Goal: Task Accomplishment & Management: Use online tool/utility

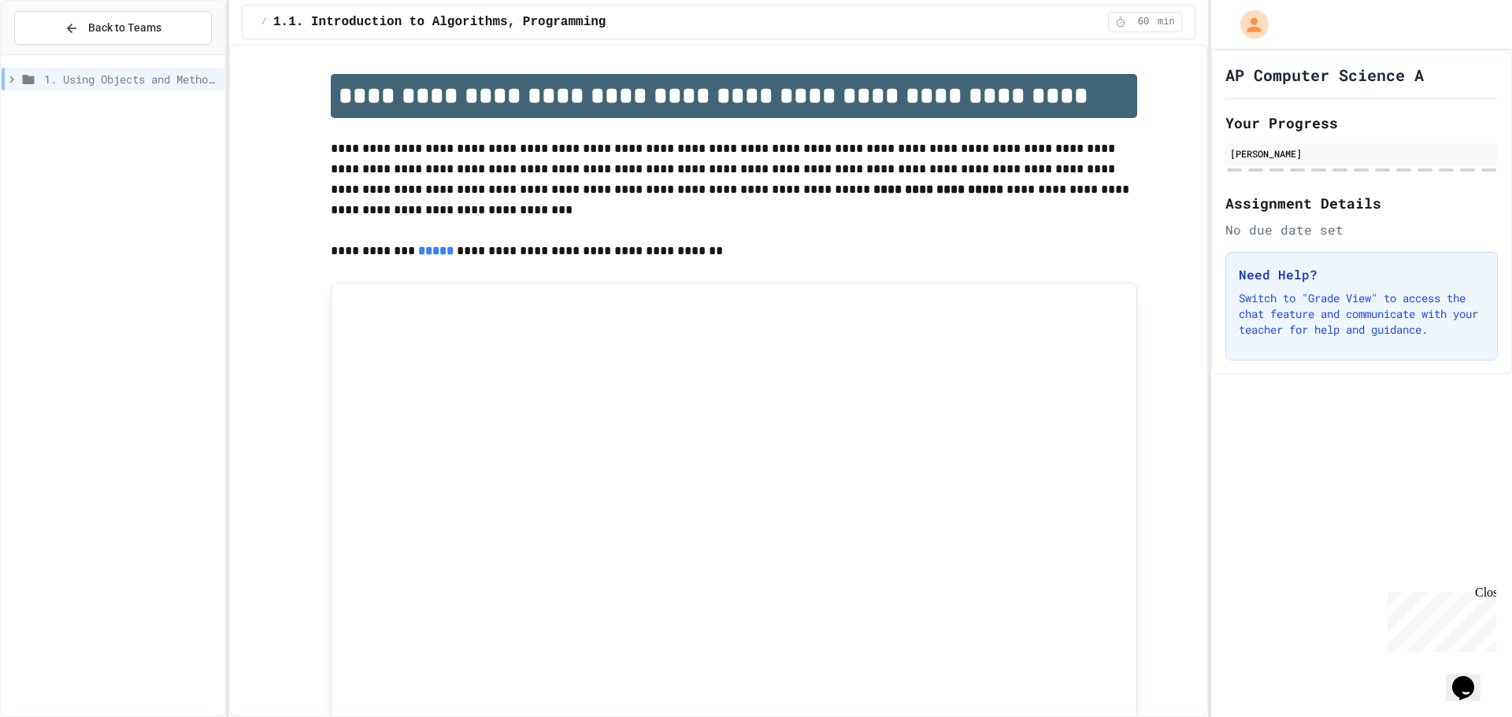
click at [68, 21] on icon at bounding box center [72, 28] width 14 height 14
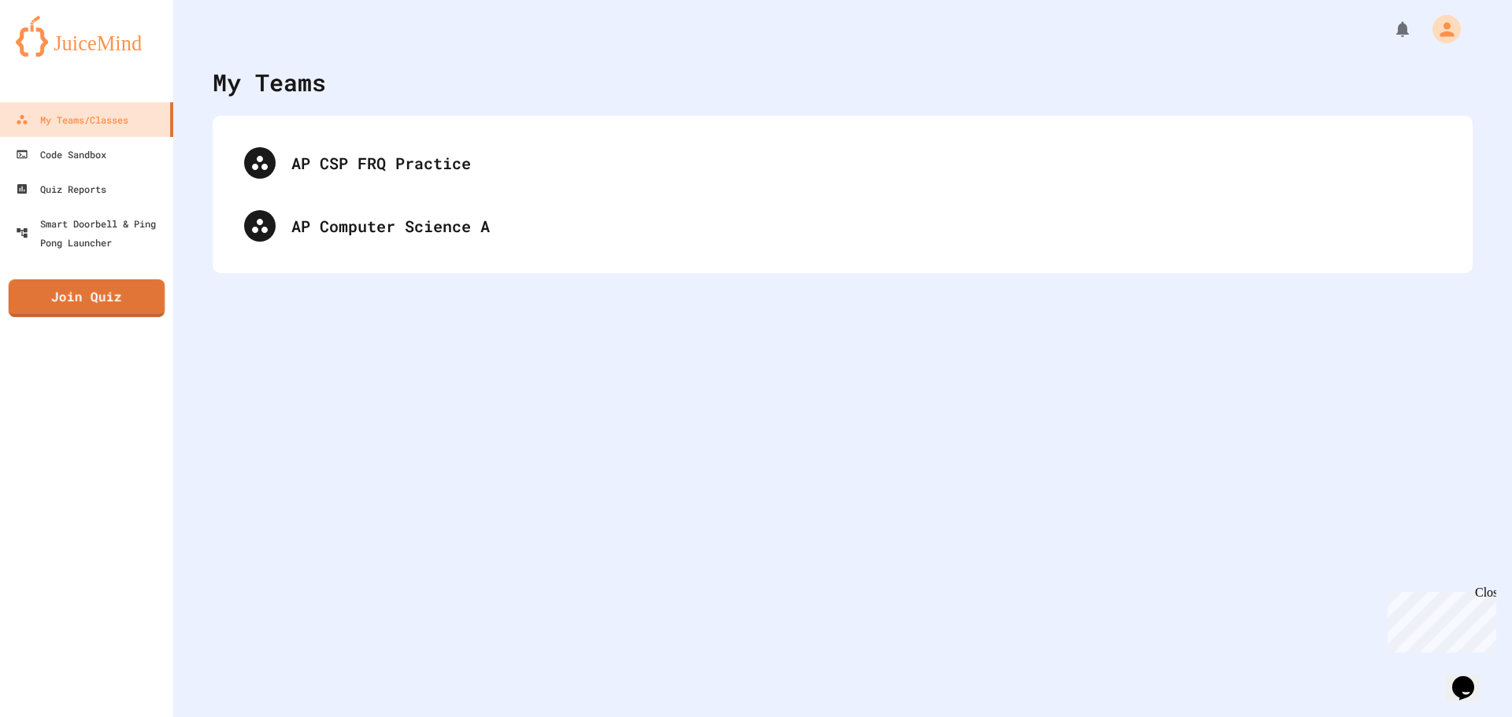
click at [85, 290] on link "Join Quiz" at bounding box center [87, 298] width 156 height 38
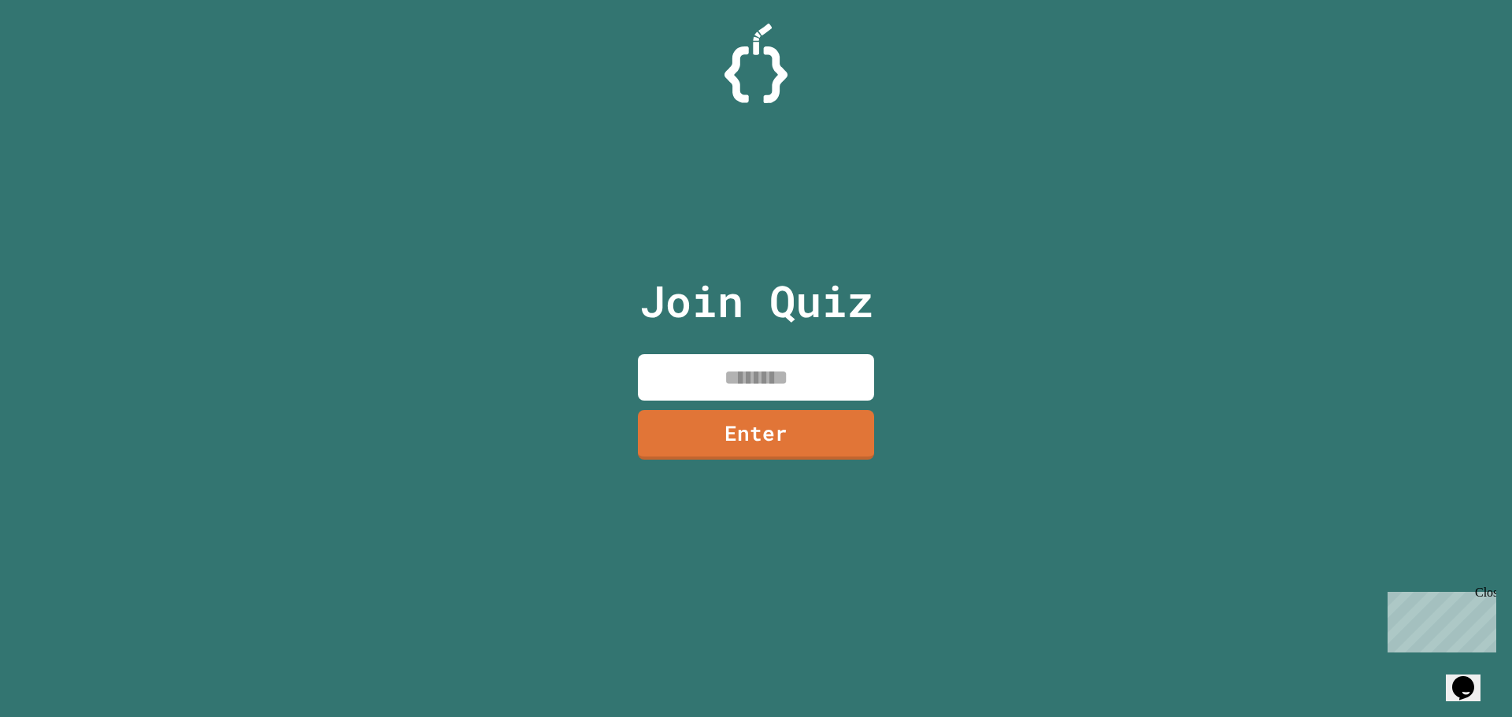
click at [684, 367] on input at bounding box center [756, 377] width 236 height 46
type input "********"
click at [760, 454] on link "Enter" at bounding box center [756, 432] width 216 height 52
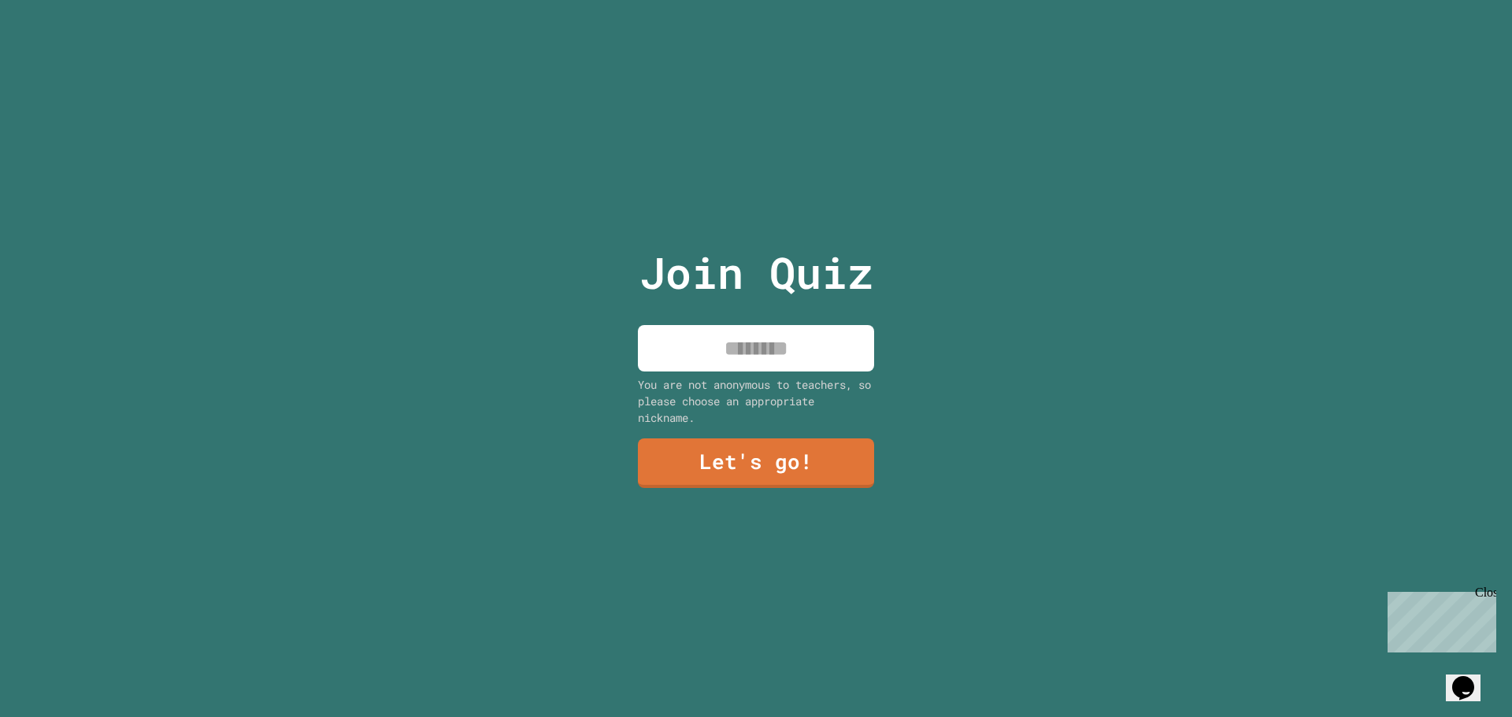
click at [731, 334] on input at bounding box center [756, 348] width 236 height 46
type input "*****"
click at [790, 488] on div "Join Quiz ***** You are not anonymous to teachers, so please choose an appropri…" at bounding box center [756, 358] width 265 height 717
click at [787, 465] on link "Let's go!" at bounding box center [756, 462] width 236 height 52
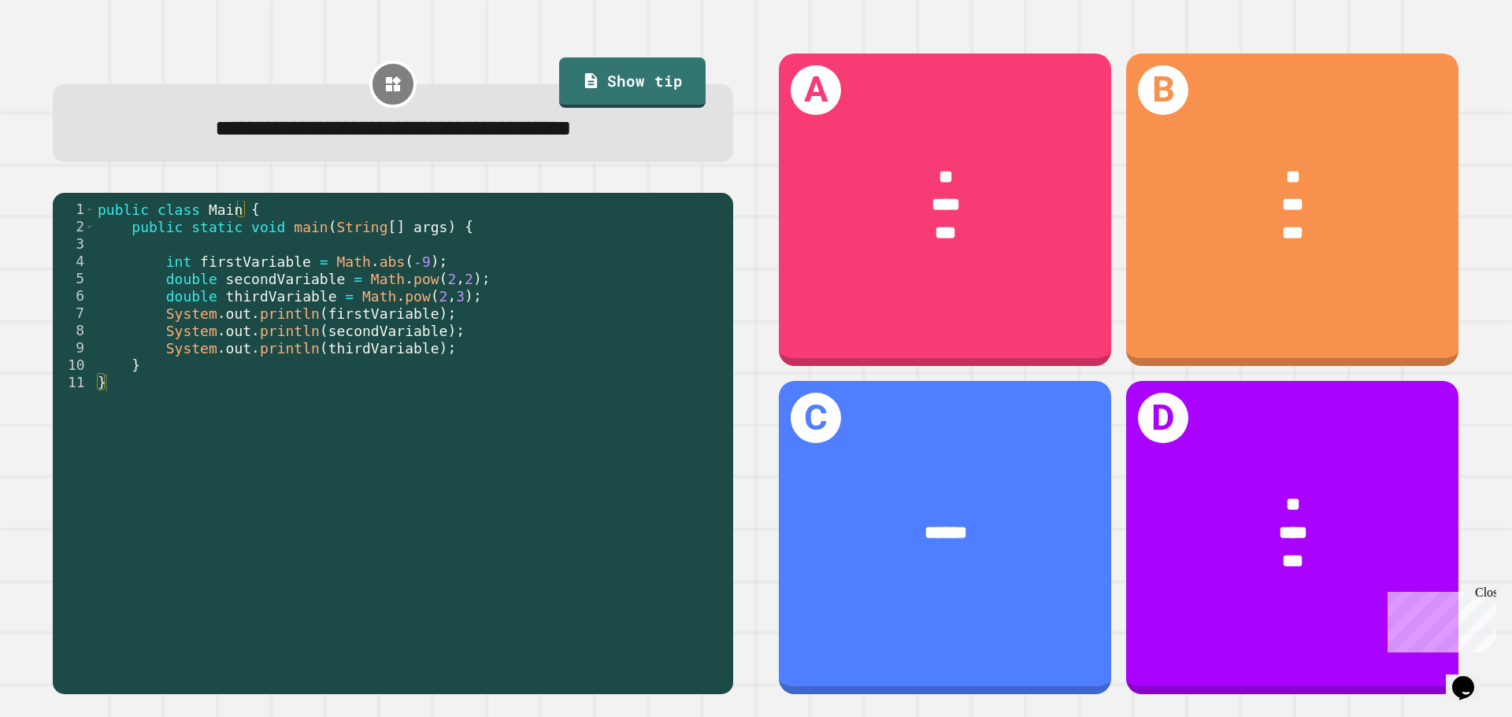
click at [236, 267] on div "public class Main { public static void main ( String [ ] args ) { int firstVari…" at bounding box center [409, 443] width 631 height 485
drag, startPoint x: 236, startPoint y: 267, endPoint x: 422, endPoint y: 265, distance: 185.8
click at [422, 265] on div "public class Main { public static void main ( String [ ] args ) { int firstVari…" at bounding box center [409, 443] width 631 height 485
click at [422, 265] on div "public class Main { public static void main ( String [ ] args ) { int firstVari…" at bounding box center [409, 426] width 631 height 450
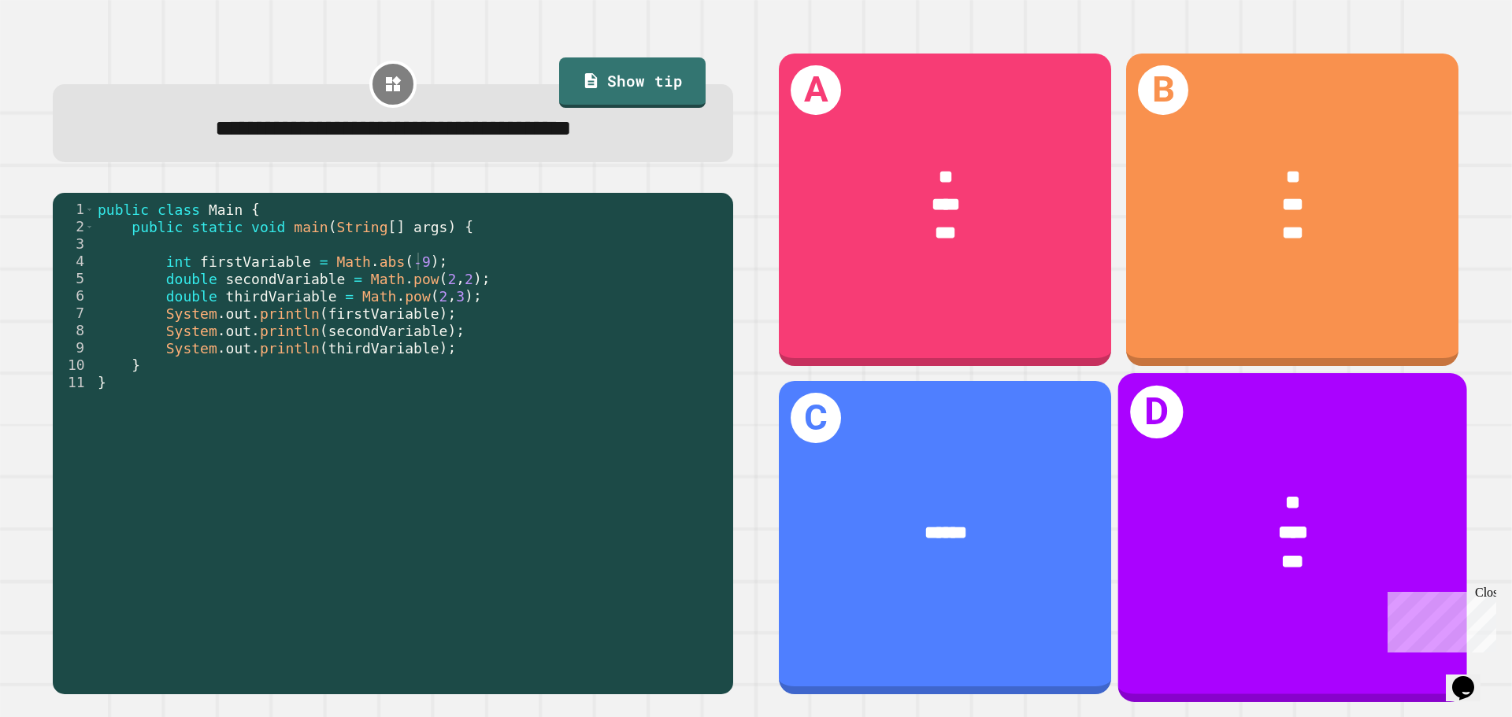
click at [1310, 519] on div "***" at bounding box center [1293, 533] width 272 height 29
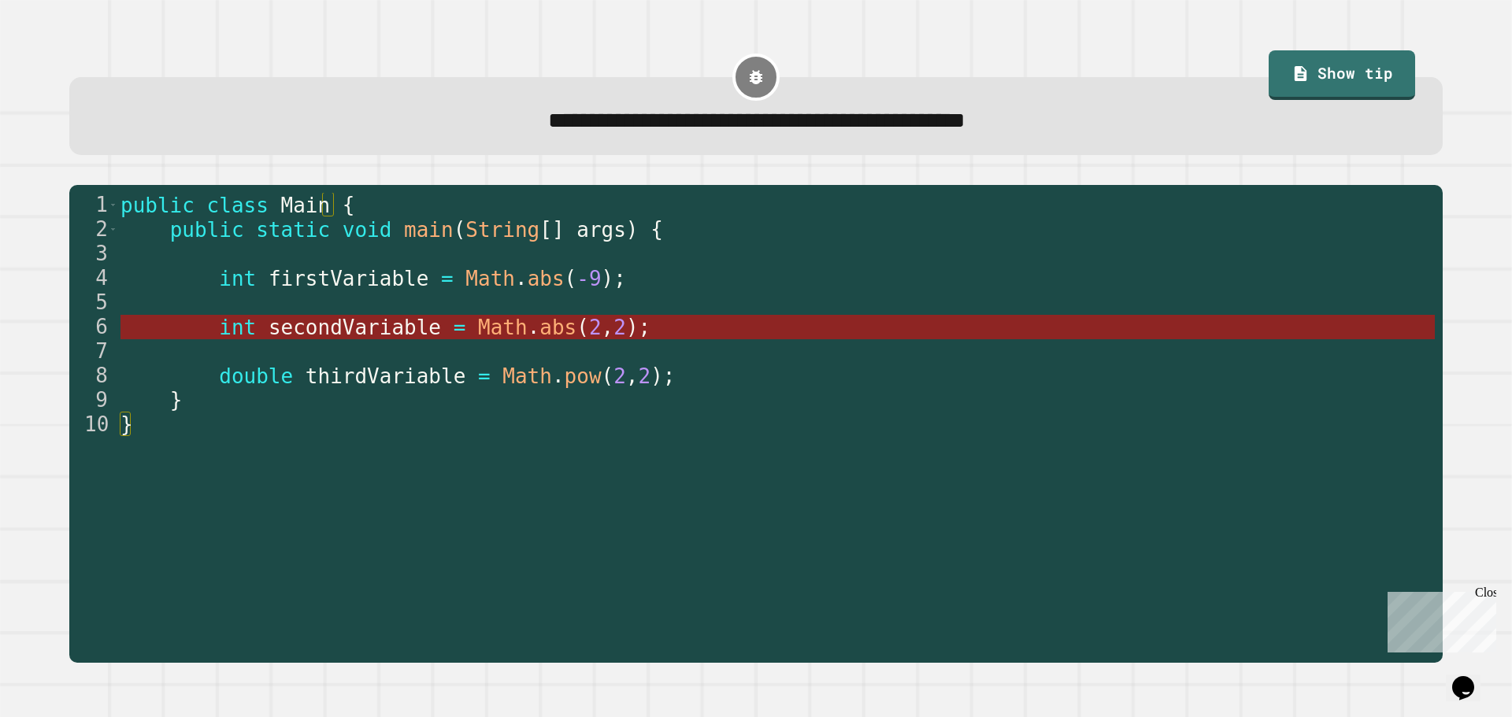
click at [346, 332] on span "secondVariable" at bounding box center [354, 328] width 172 height 24
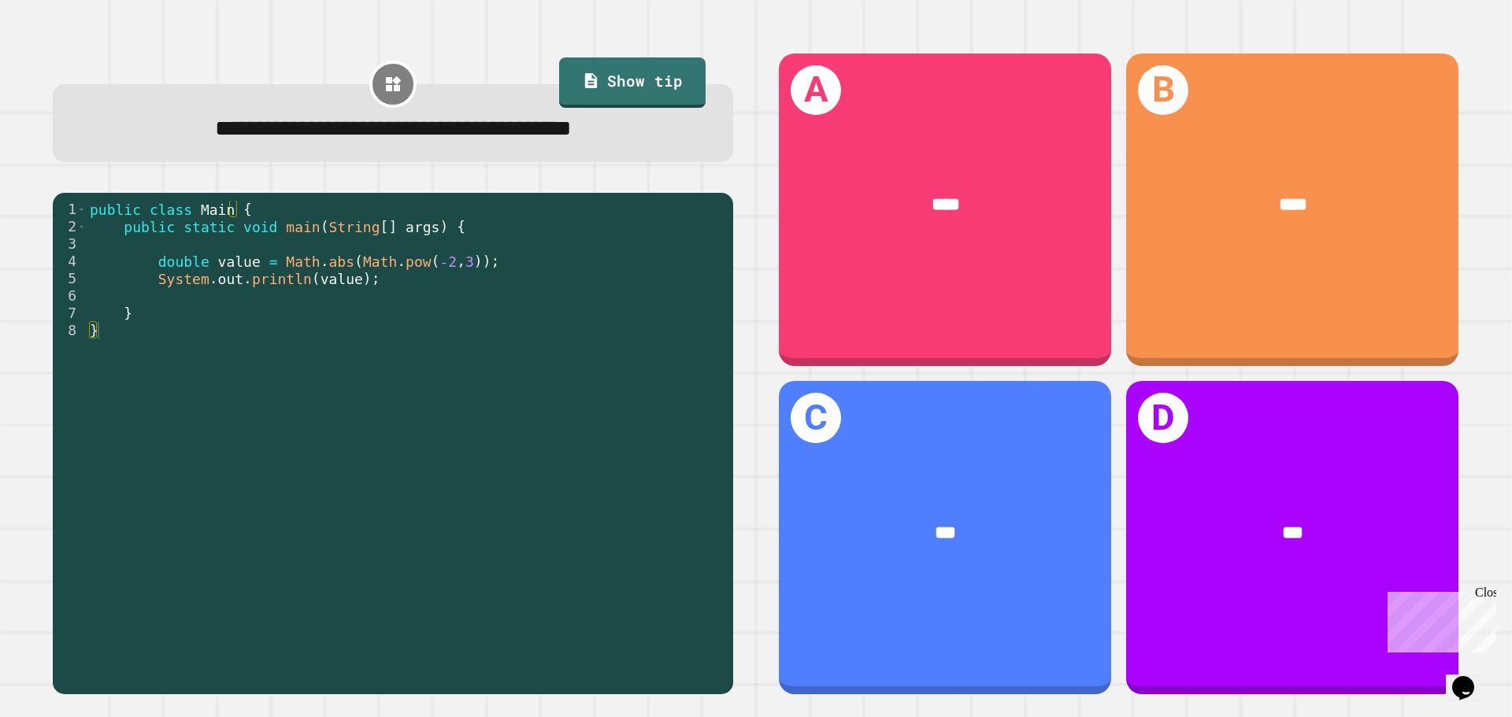
click at [404, 139] on span "**********" at bounding box center [393, 128] width 357 height 22
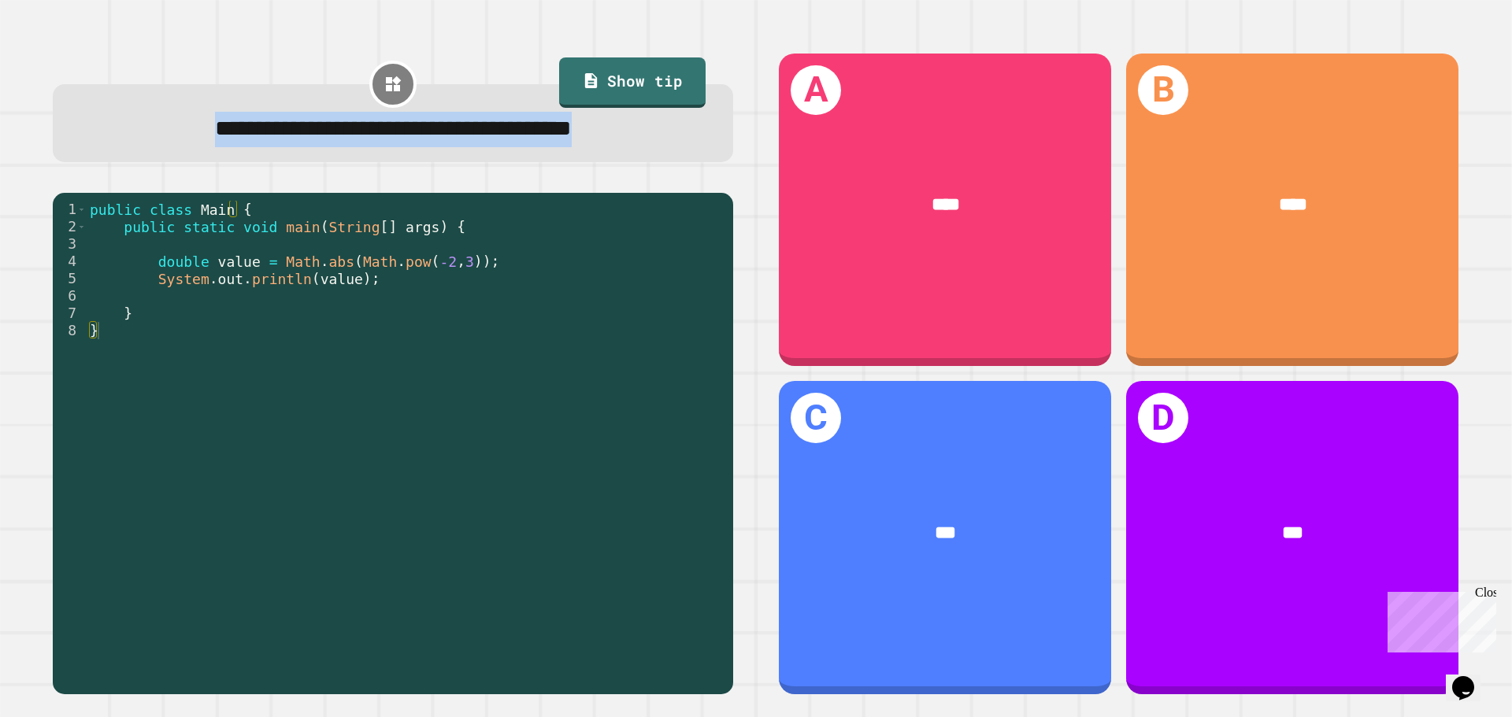
click at [404, 139] on span "**********" at bounding box center [393, 128] width 357 height 22
click at [534, 139] on span "**********" at bounding box center [393, 128] width 357 height 22
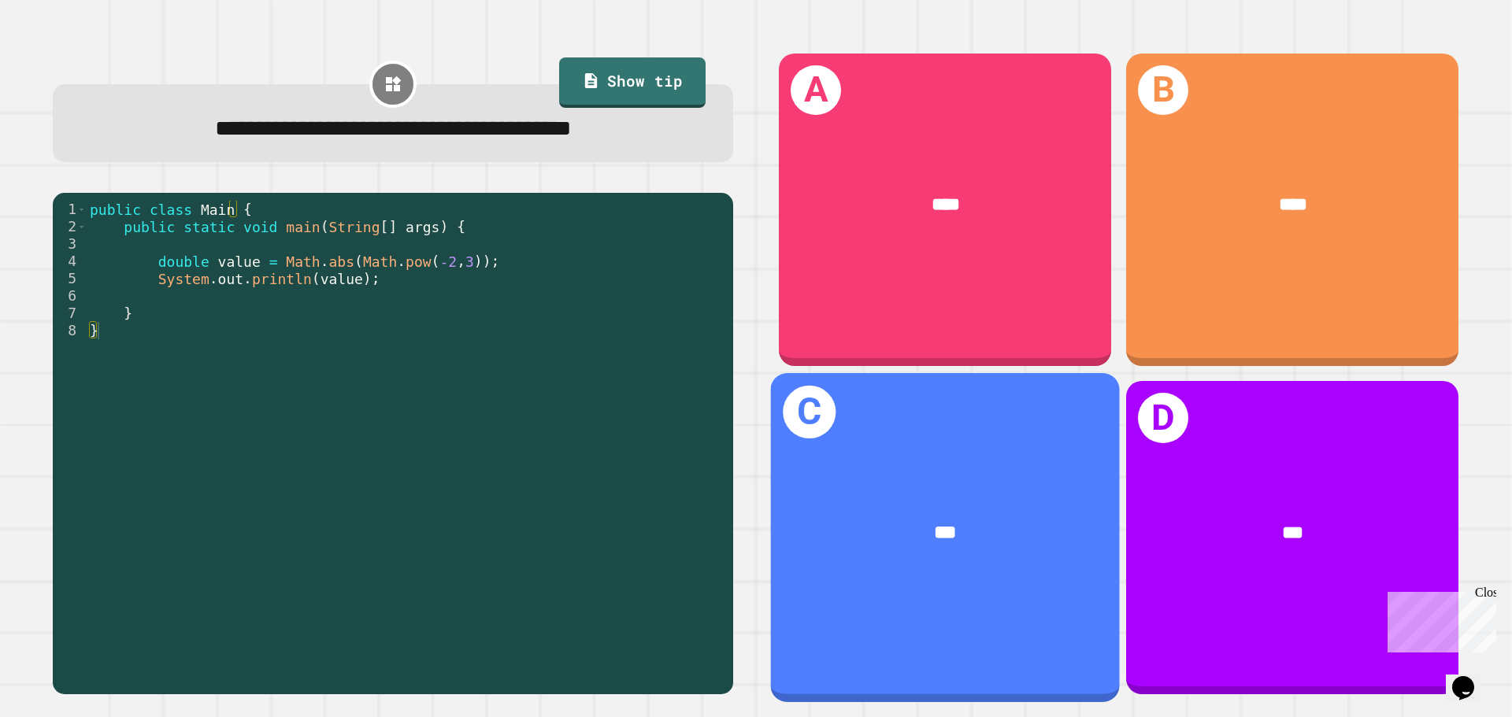
click at [947, 481] on div "***" at bounding box center [945, 533] width 349 height 105
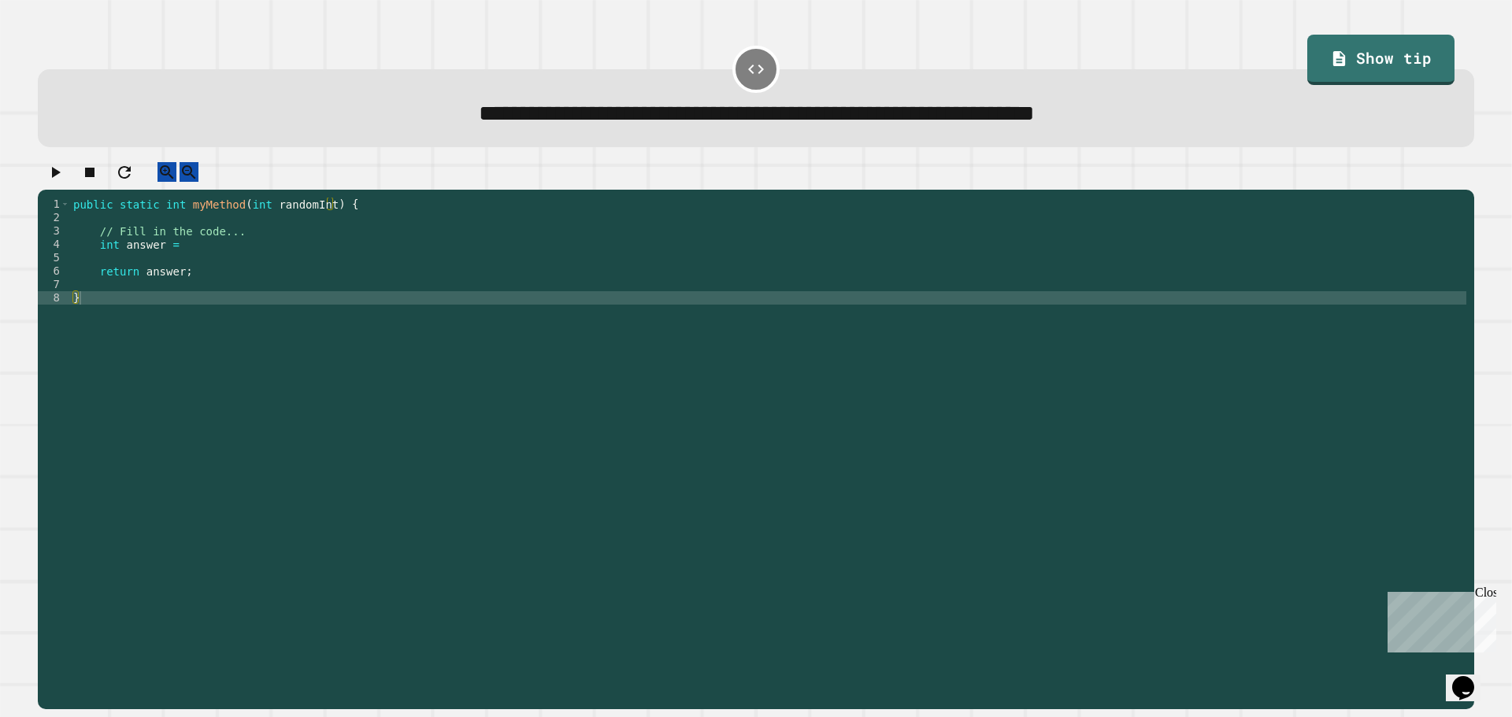
click at [165, 271] on div "public static int myMethod ( int randomInt ) { // Fill in the code... int answe…" at bounding box center [768, 439] width 1396 height 482
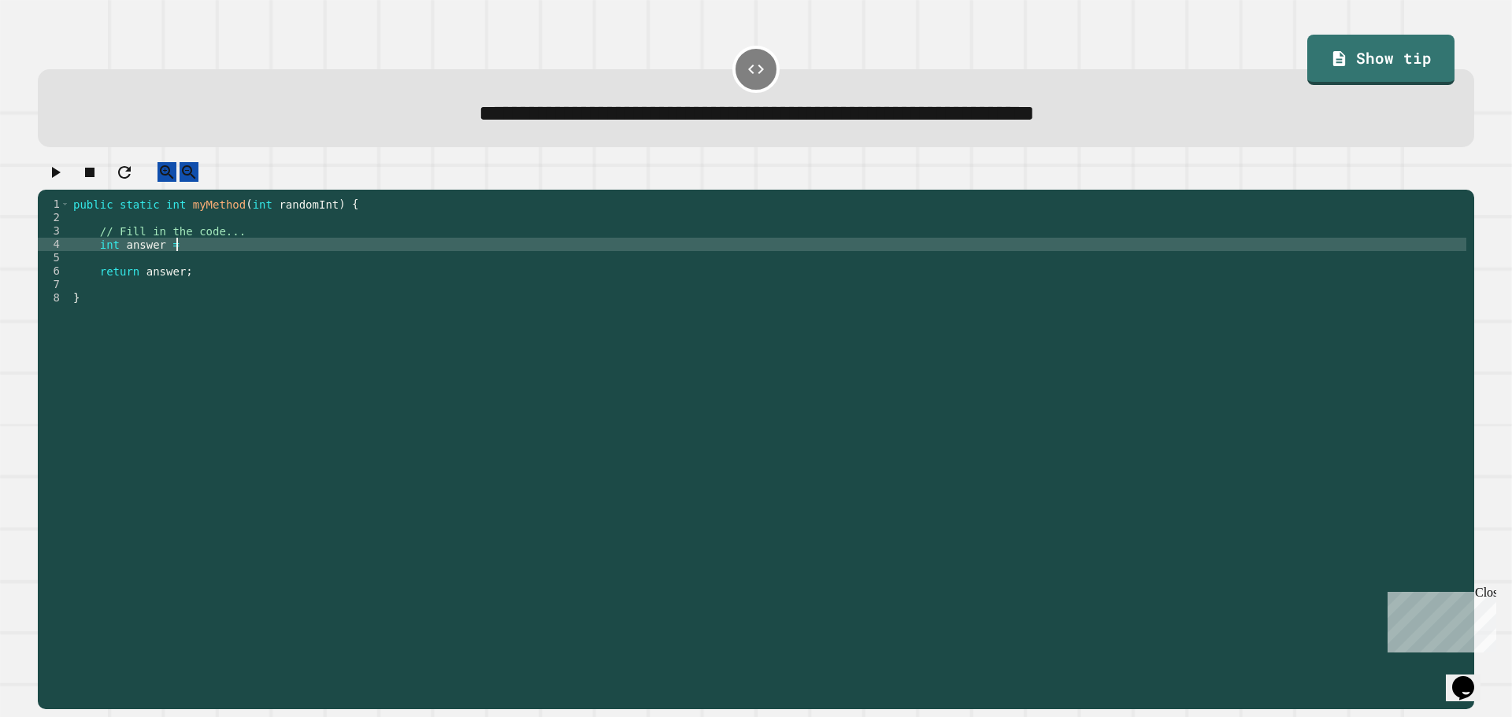
click at [207, 258] on div "public static int myMethod ( int randomInt ) { // Fill in the code... int answe…" at bounding box center [768, 439] width 1396 height 482
type textarea "**********"
click at [61, 178] on icon "button" at bounding box center [56, 172] width 9 height 11
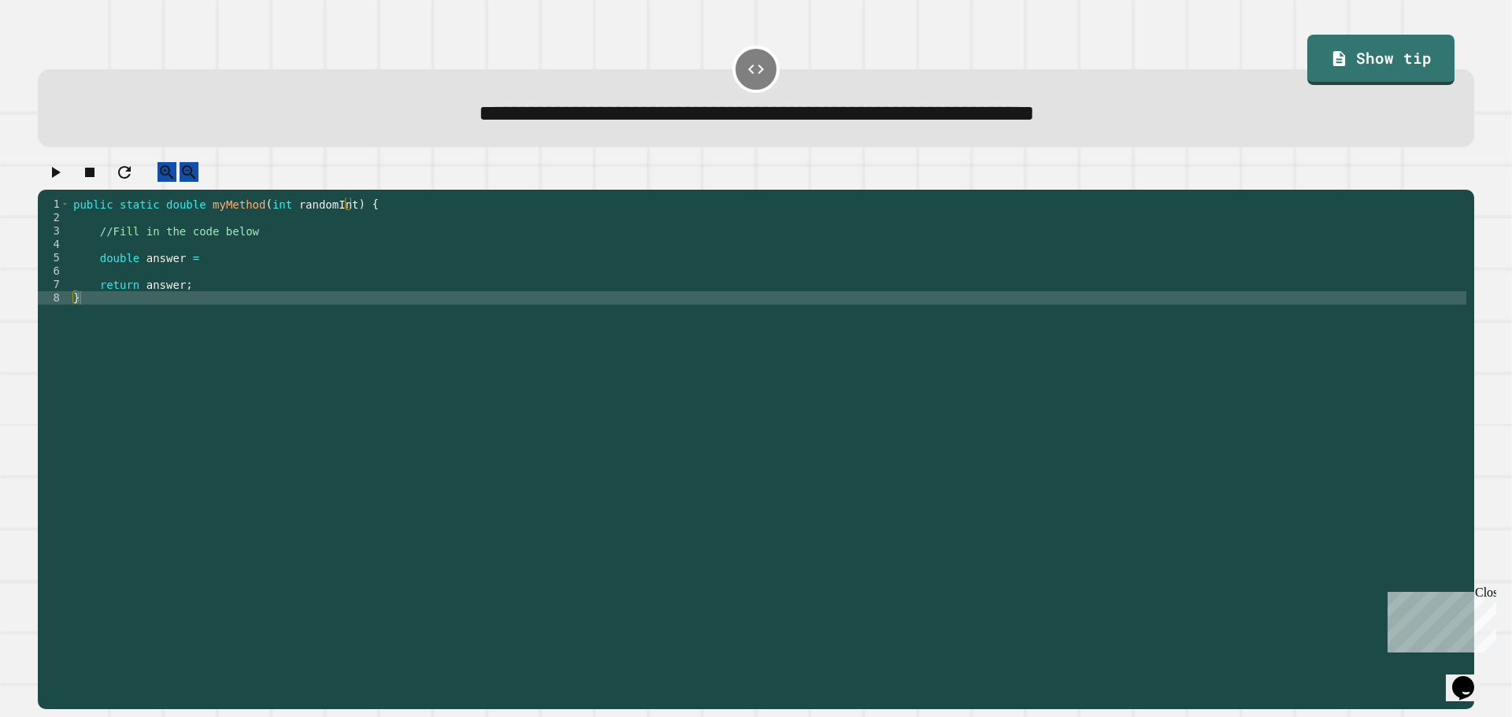
click at [198, 283] on div "public static double myMethod ( int randomInt ) { //Fill in the code below doub…" at bounding box center [768, 439] width 1396 height 482
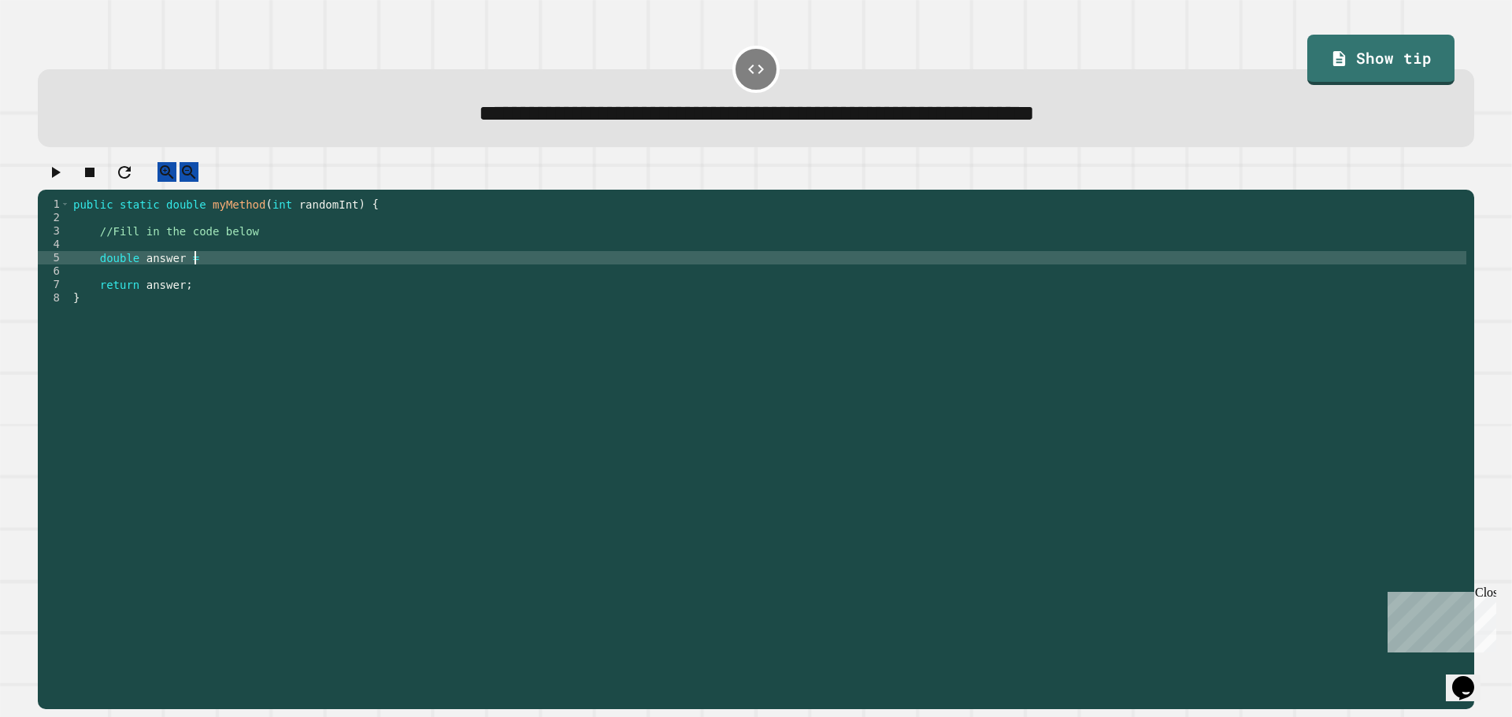
click at [200, 276] on div "public static double myMethod ( int randomInt ) { //Fill in the code below doub…" at bounding box center [768, 439] width 1396 height 482
click at [65, 172] on icon "button" at bounding box center [55, 172] width 19 height 19
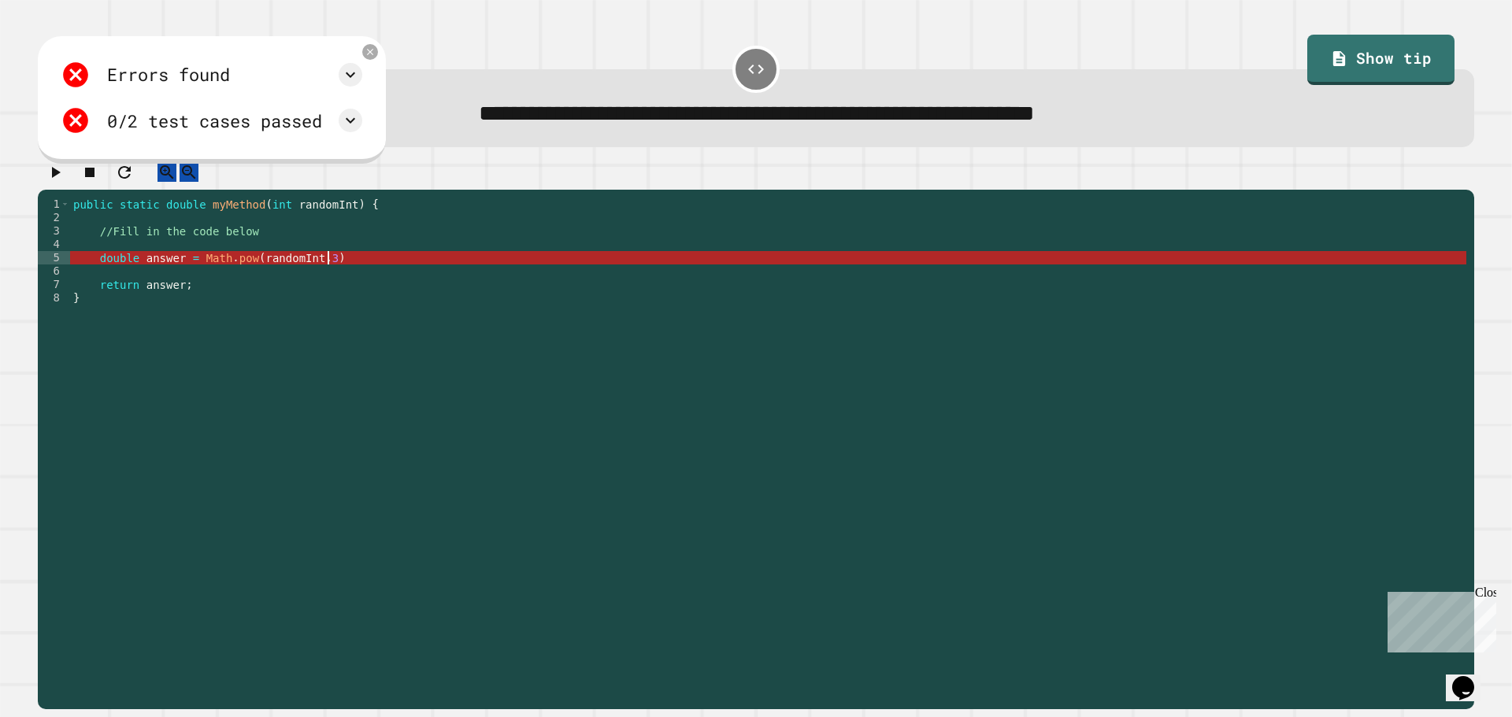
click at [349, 272] on div "public static double myMethod ( int randomInt ) { //Fill in the code below doub…" at bounding box center [768, 439] width 1396 height 482
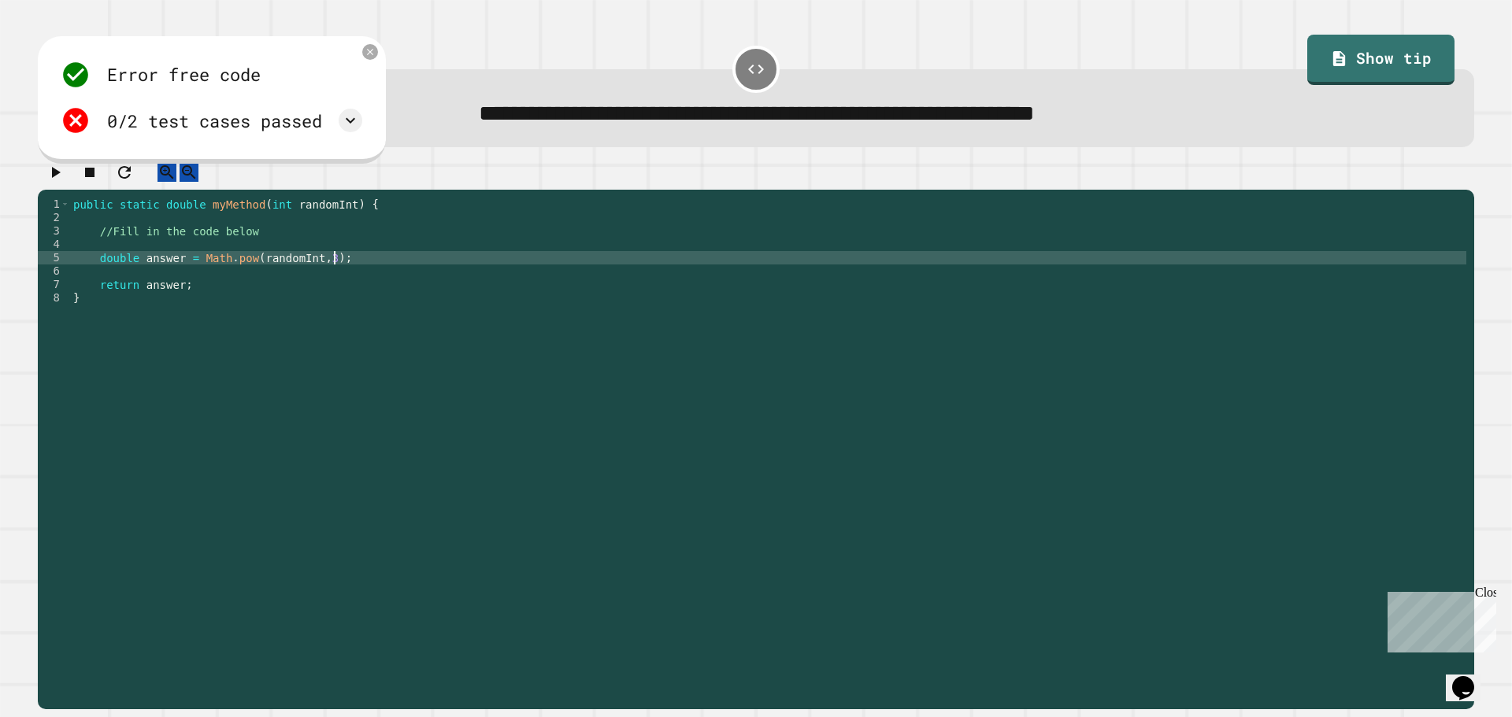
type textarea "**********"
click at [57, 173] on icon "button" at bounding box center [55, 172] width 19 height 19
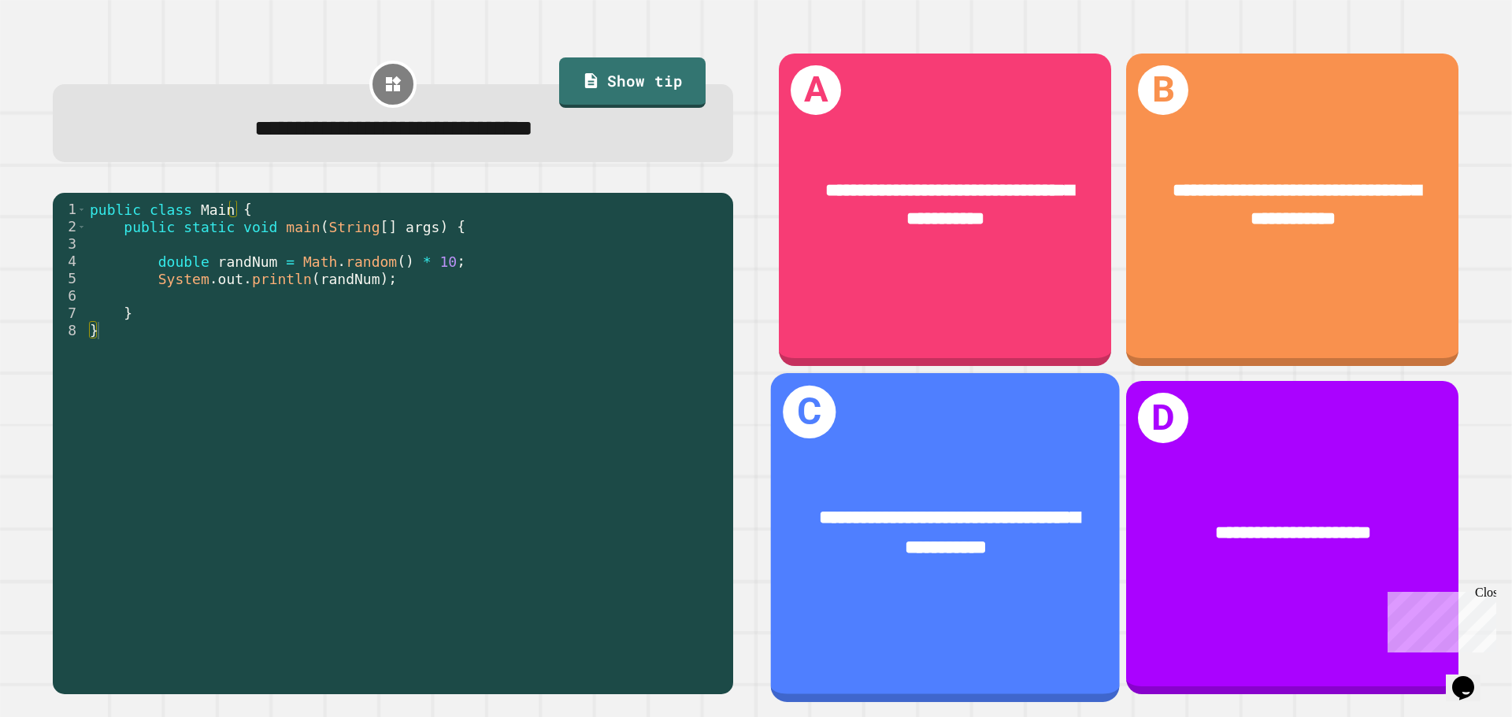
click at [934, 586] on div "**********" at bounding box center [945, 537] width 349 height 328
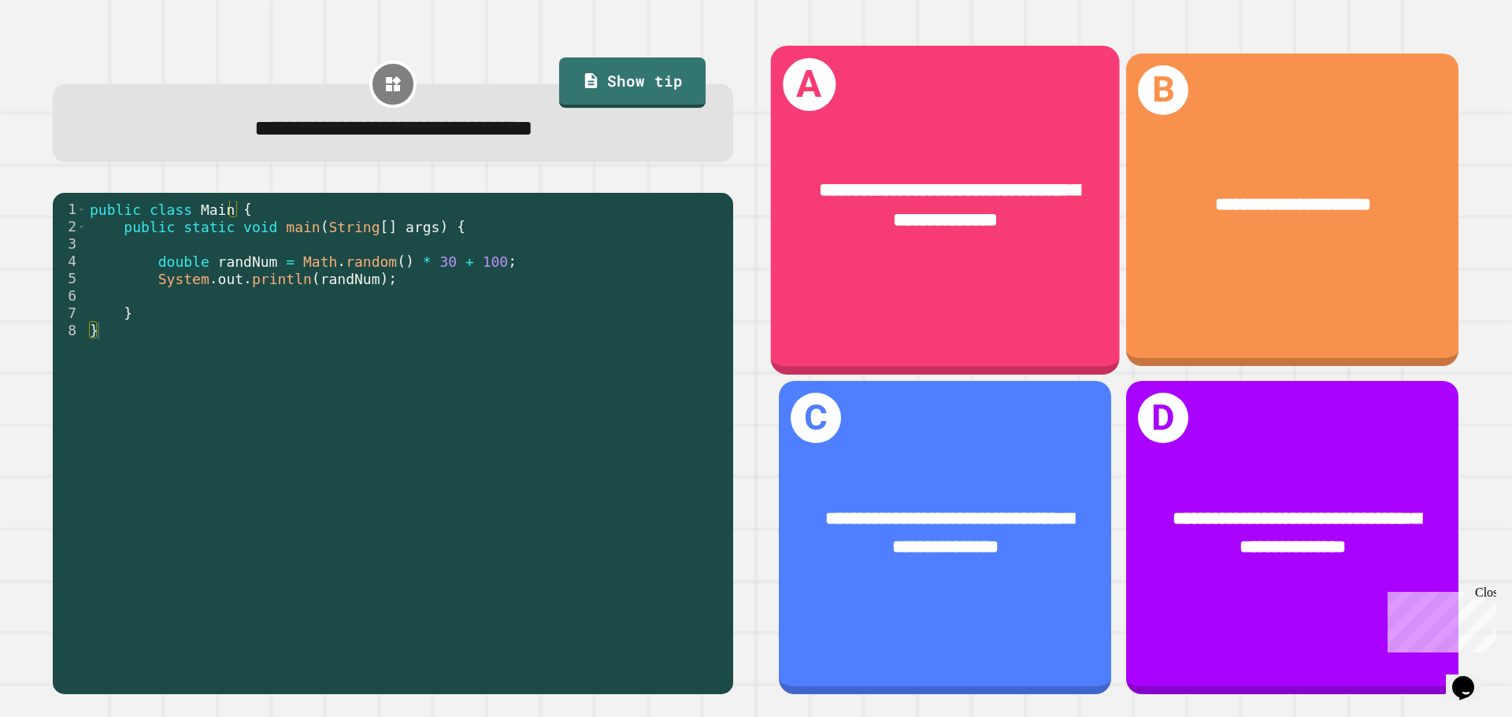
click at [920, 204] on span "**********" at bounding box center [949, 204] width 261 height 49
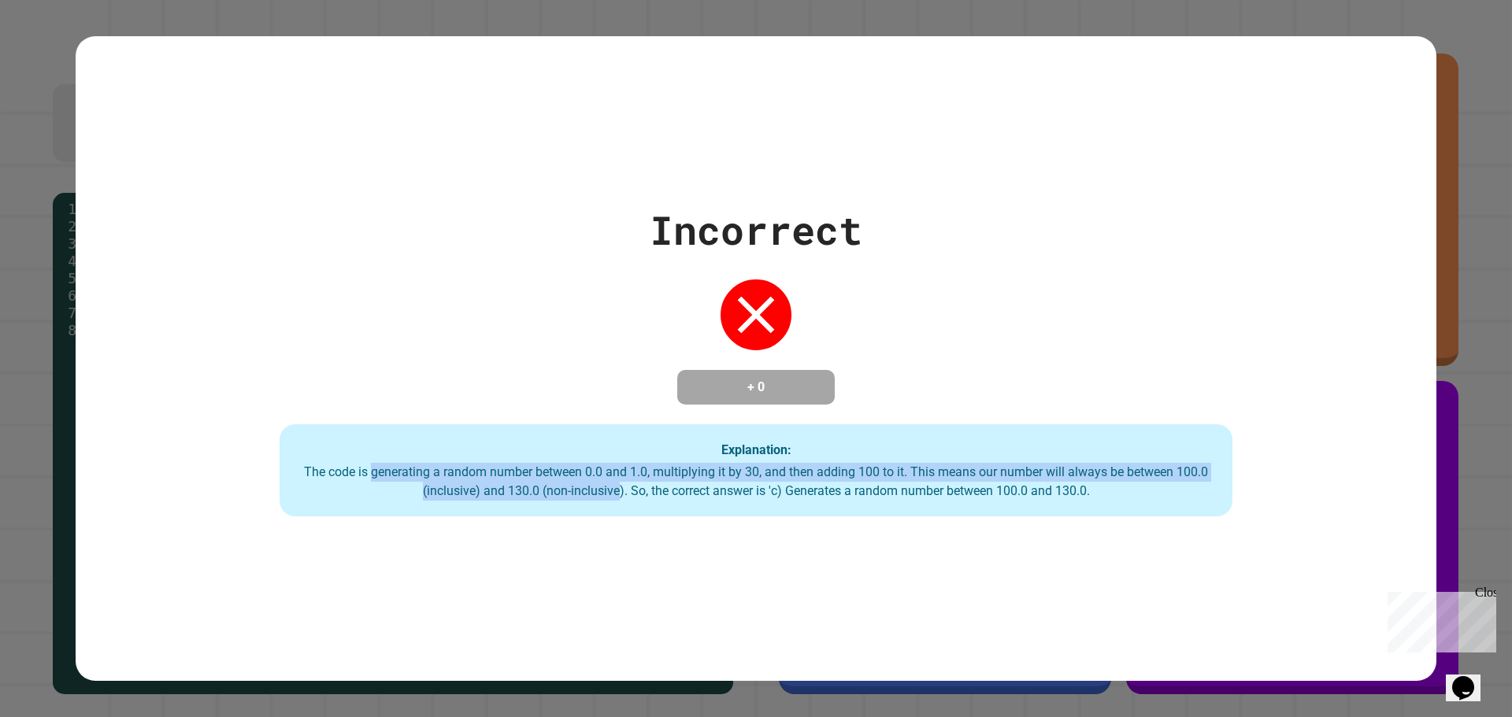
drag, startPoint x: 363, startPoint y: 482, endPoint x: 602, endPoint y: 484, distance: 239.4
click at [608, 488] on div "The code is generating a random number between 0.0 and 1.0, multiplying it by 3…" at bounding box center [755, 482] width 921 height 38
click at [594, 472] on div "The code is generating a random number between 0.0 and 1.0, multiplying it by 3…" at bounding box center [755, 482] width 921 height 38
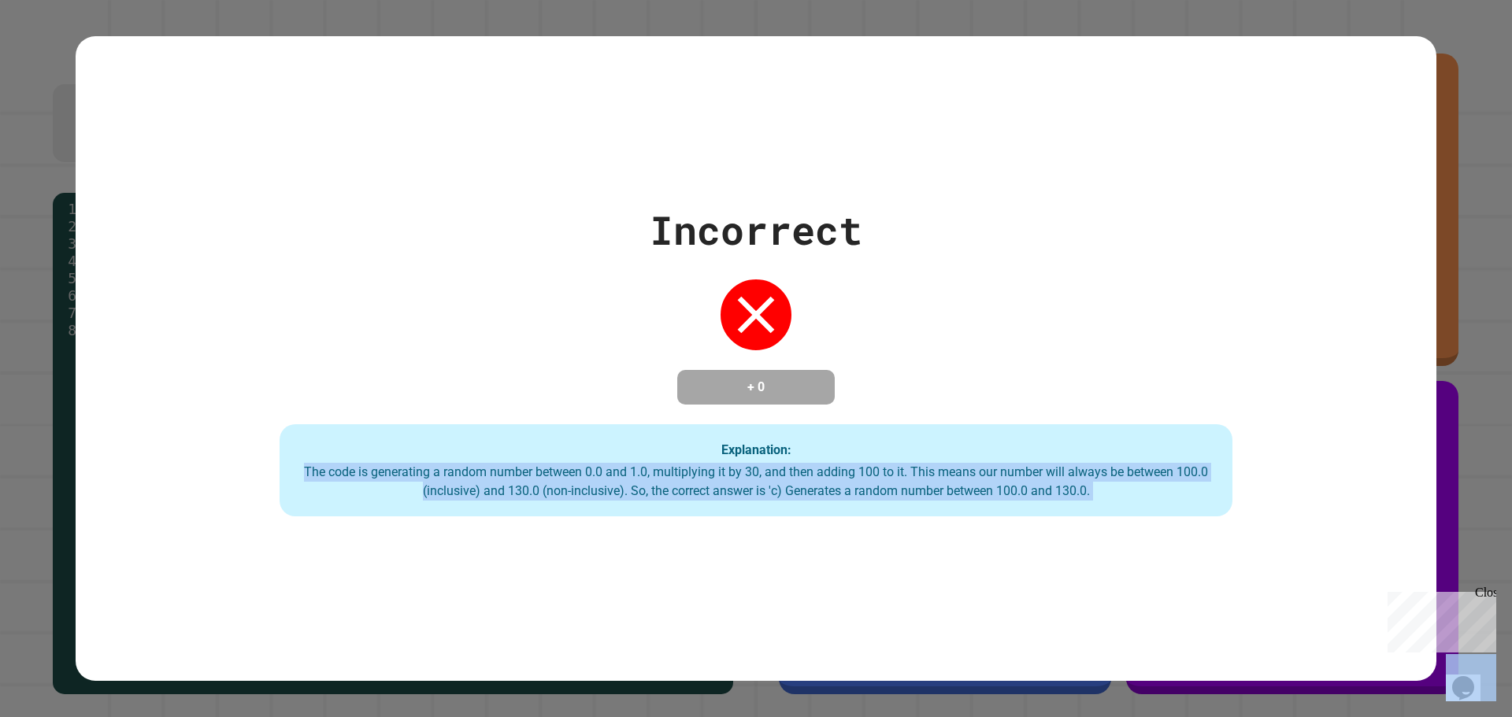
click at [587, 468] on div "The code is generating a random number between 0.0 and 1.0, multiplying it by 3…" at bounding box center [755, 482] width 921 height 38
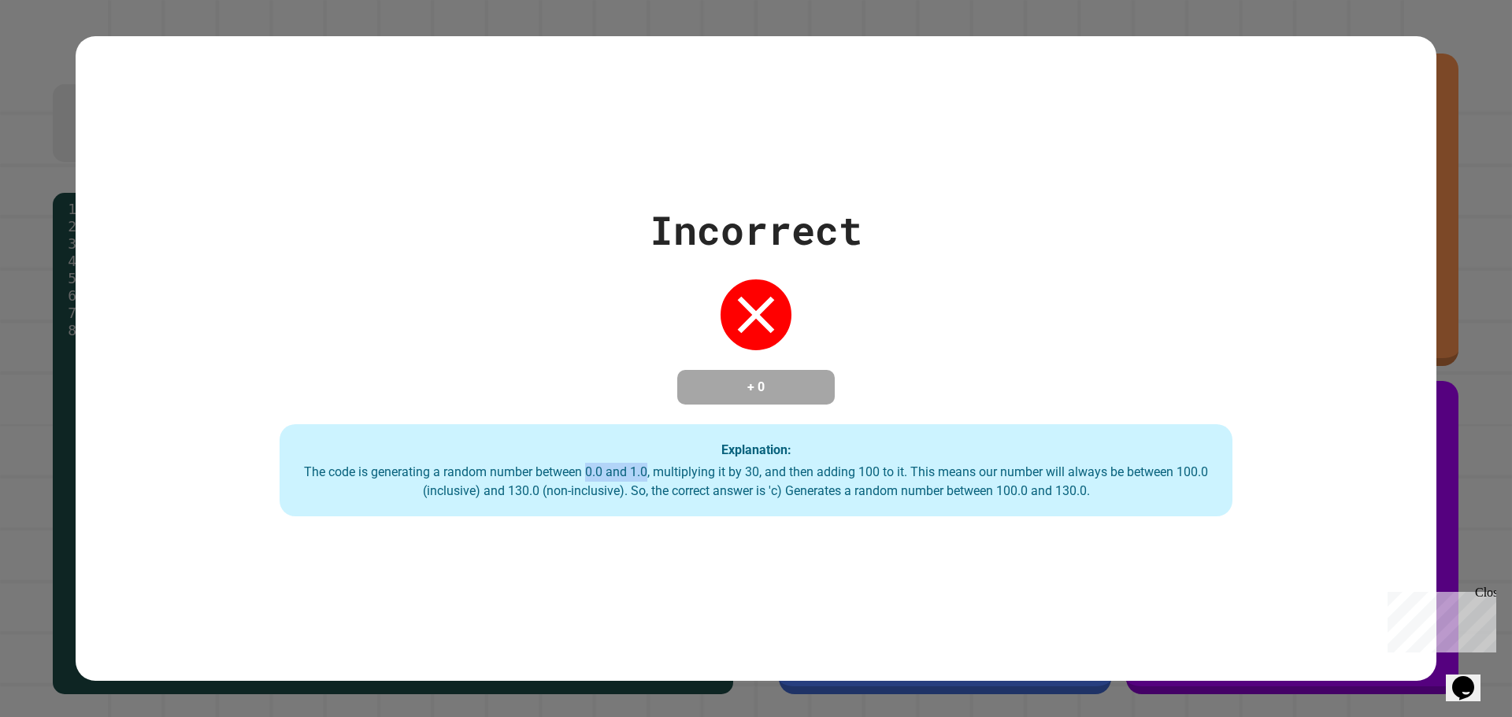
drag, startPoint x: 587, startPoint y: 468, endPoint x: 638, endPoint y: 468, distance: 51.2
click at [638, 468] on div "The code is generating a random number between 0.0 and 1.0, multiplying it by 3…" at bounding box center [755, 482] width 921 height 38
drag, startPoint x: 638, startPoint y: 468, endPoint x: 576, endPoint y: 480, distance: 63.5
click at [576, 480] on div "The code is generating a random number between 0.0 and 1.0, multiplying it by 3…" at bounding box center [755, 482] width 921 height 38
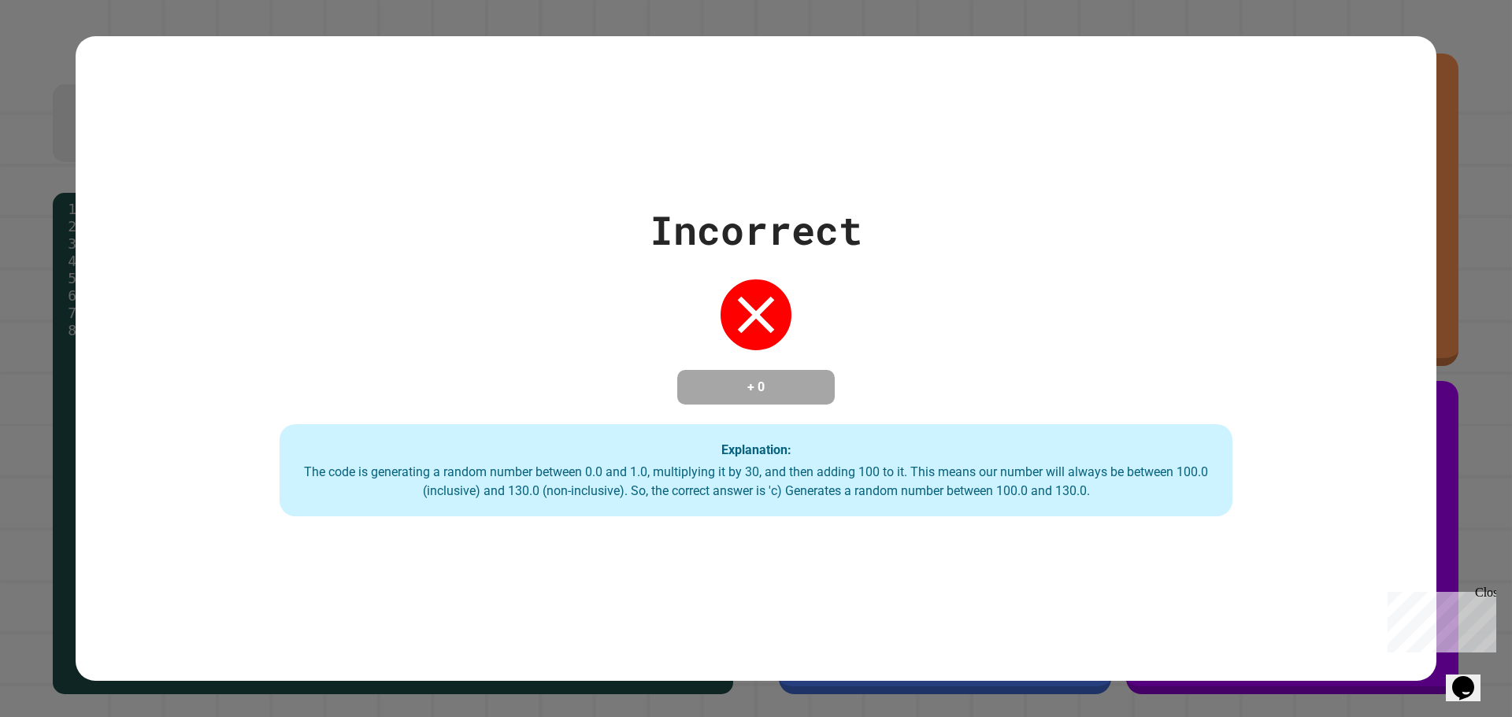
click at [754, 478] on div "The code is generating a random number between 0.0 and 1.0, multiplying it by 3…" at bounding box center [755, 482] width 921 height 38
drag, startPoint x: 754, startPoint y: 478, endPoint x: 323, endPoint y: 477, distance: 431.4
click at [336, 483] on div "The code is generating a random number between 0.0 and 1.0, multiplying it by 3…" at bounding box center [755, 482] width 921 height 38
click at [325, 459] on div "Explanation: The code is generating a random number between 0.0 and 1.0, multip…" at bounding box center [755, 470] width 953 height 93
drag, startPoint x: 326, startPoint y: 459, endPoint x: 594, endPoint y: 476, distance: 268.2
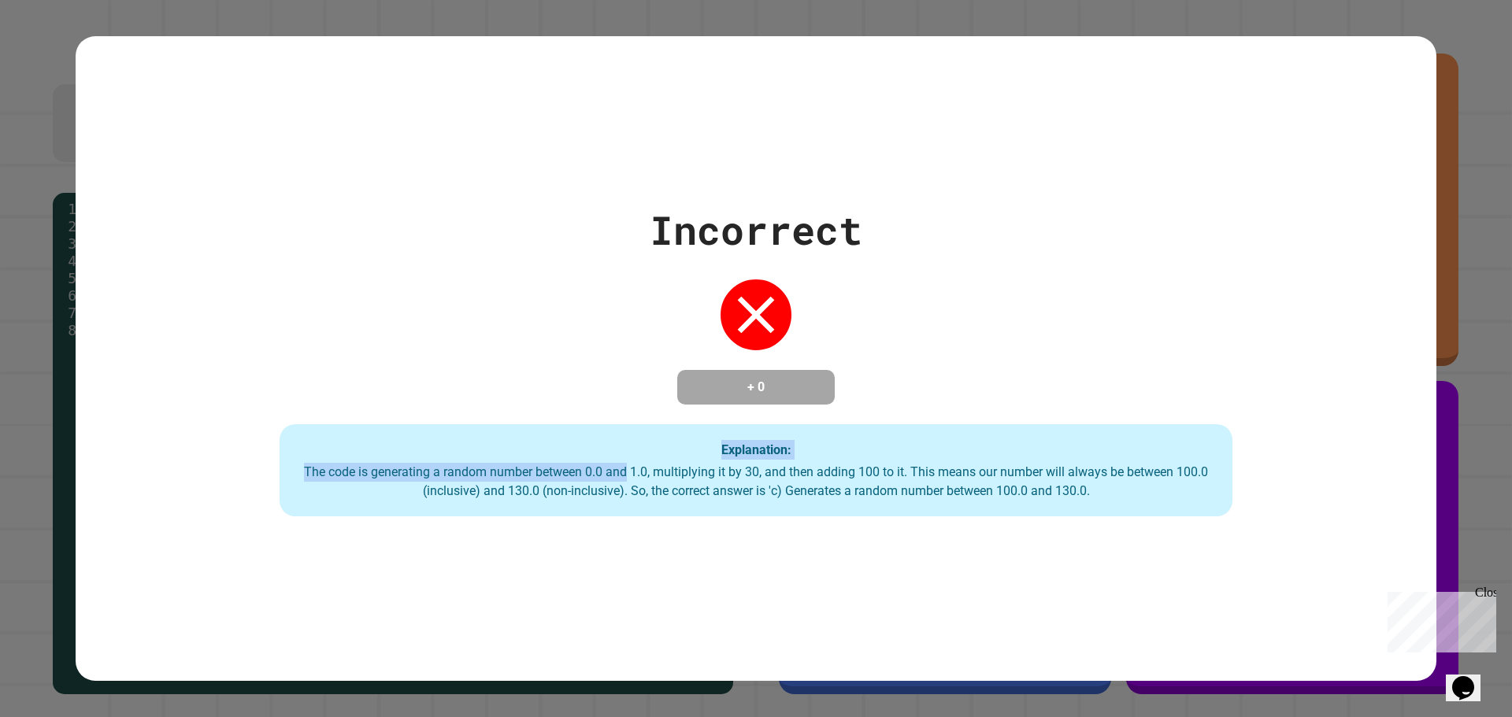
click at [609, 478] on div "Explanation: The code is generating a random number between 0.0 and 1.0, multip…" at bounding box center [755, 470] width 953 height 93
click at [591, 476] on div "The code is generating a random number between 0.0 and 1.0, multiplying it by 3…" at bounding box center [755, 482] width 921 height 38
drag, startPoint x: 591, startPoint y: 476, endPoint x: 750, endPoint y: 476, distance: 158.3
click at [750, 476] on div "The code is generating a random number between 0.0 and 1.0, multiplying it by 3…" at bounding box center [755, 482] width 921 height 38
click at [753, 481] on div "The code is generating a random number between 0.0 and 1.0, multiplying it by 3…" at bounding box center [755, 482] width 921 height 38
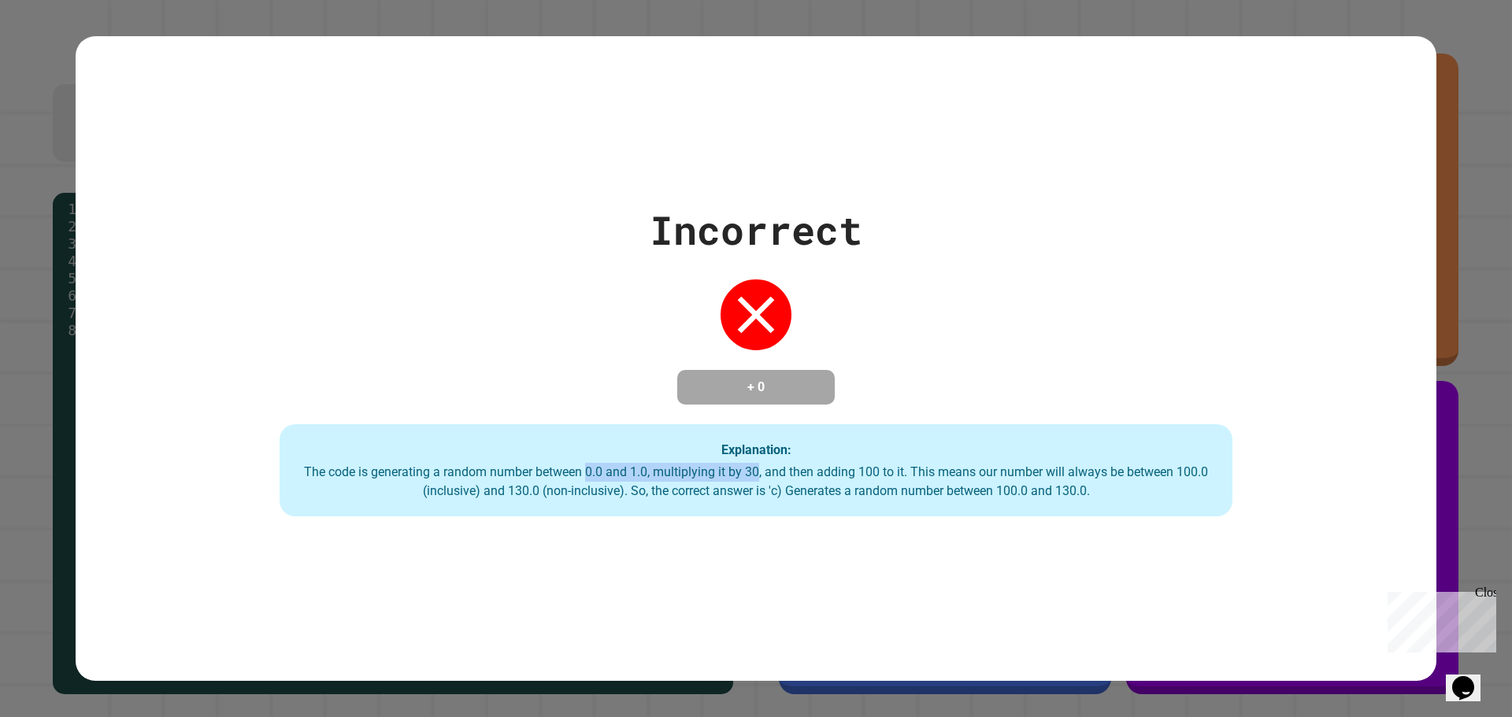
drag, startPoint x: 753, startPoint y: 481, endPoint x: 969, endPoint y: 463, distance: 216.5
click at [762, 481] on div "The code is generating a random number between 0.0 and 1.0, multiplying it by 3…" at bounding box center [755, 482] width 921 height 38
click at [937, 479] on div "The code is generating a random number between 0.0 and 1.0, multiplying it by 3…" at bounding box center [755, 482] width 921 height 38
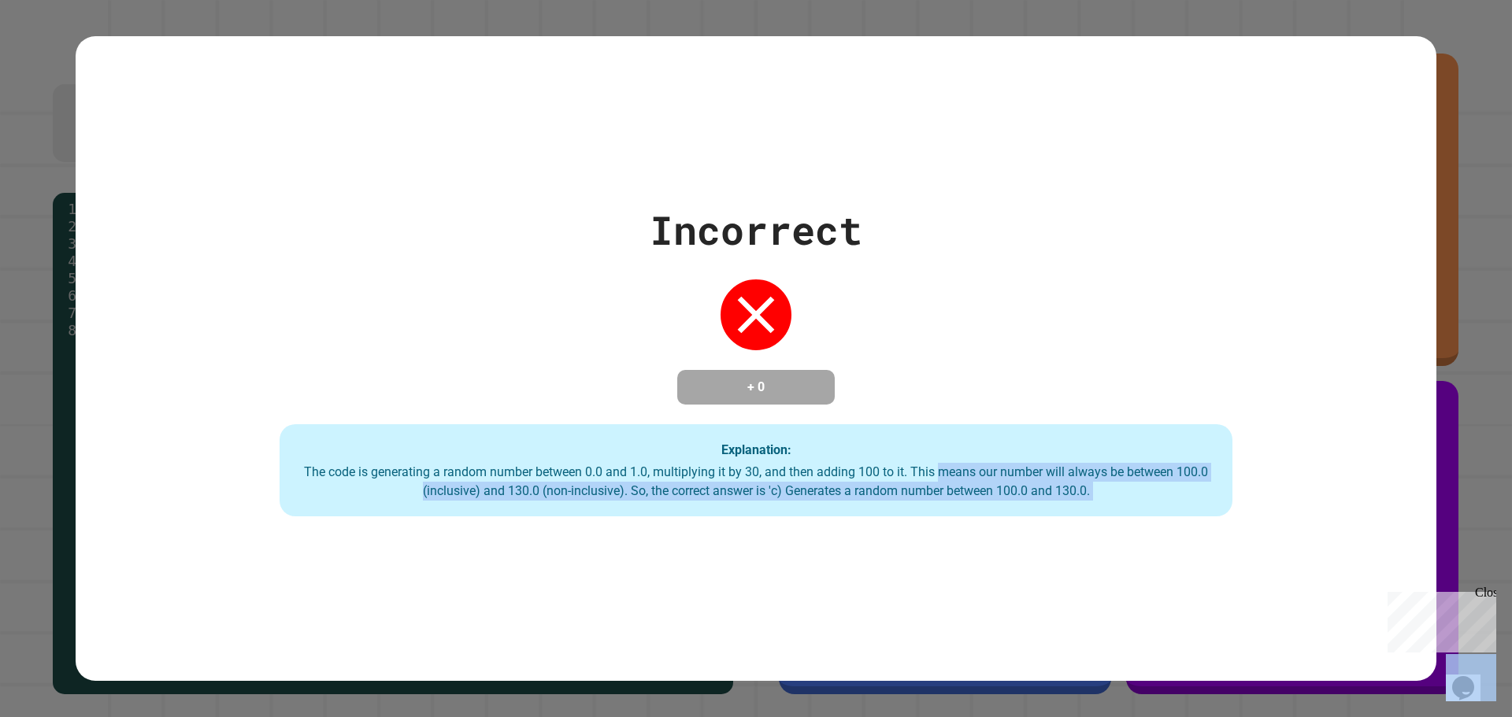
drag, startPoint x: 937, startPoint y: 479, endPoint x: 1138, endPoint y: 498, distance: 202.4
click at [1138, 498] on div "The code is generating a random number between 0.0 and 1.0, multiplying it by 3…" at bounding box center [755, 482] width 921 height 38
drag, startPoint x: 1138, startPoint y: 498, endPoint x: 372, endPoint y: 477, distance: 766.3
click at [375, 478] on div "The code is generating a random number between 0.0 and 1.0, multiplying it by 3…" at bounding box center [755, 482] width 921 height 38
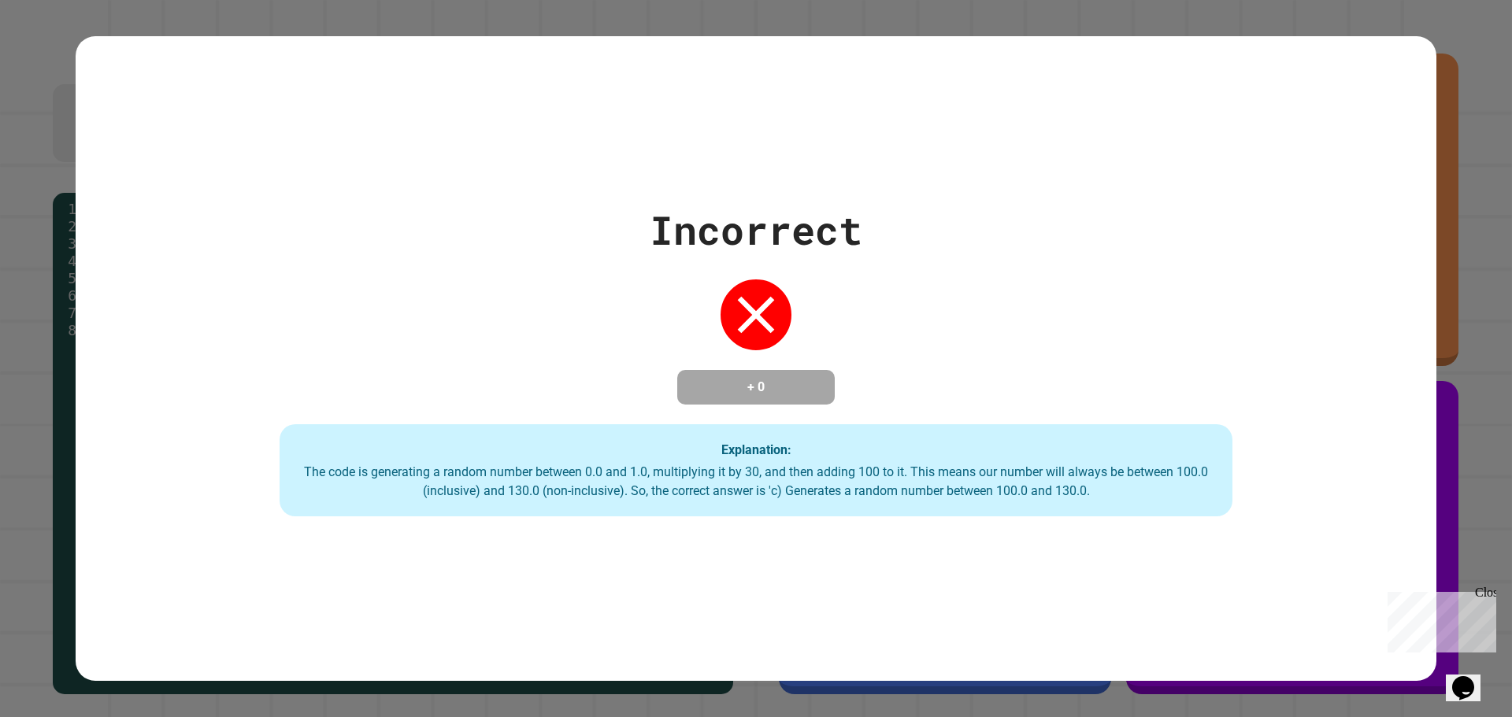
click at [358, 474] on div "The code is generating a random number between 0.0 and 1.0, multiplying it by 3…" at bounding box center [755, 482] width 921 height 38
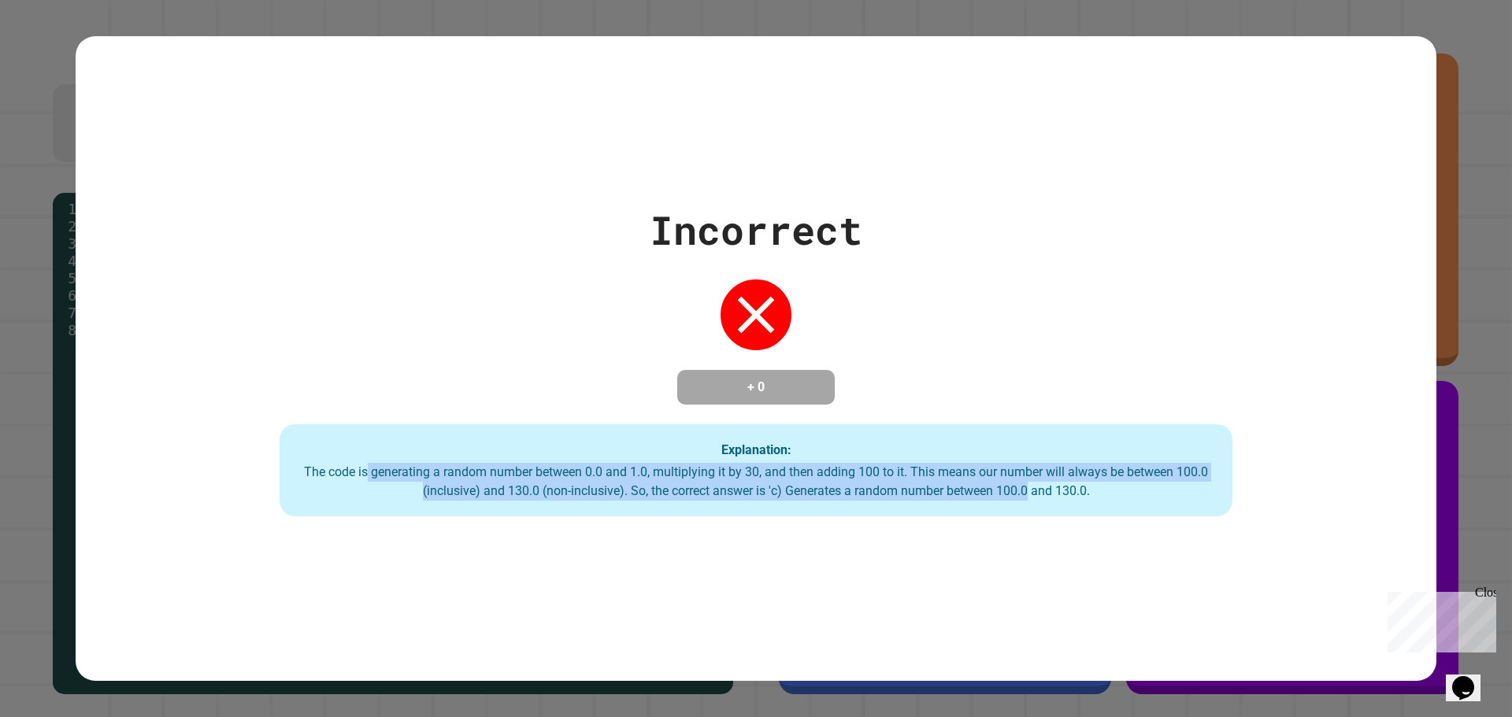
drag, startPoint x: 358, startPoint y: 474, endPoint x: 1020, endPoint y: 518, distance: 663.6
click at [1017, 519] on div "Incorrect + 0 Explanation: The code is generating a random number between 0.0 a…" at bounding box center [756, 359] width 1360 height 646
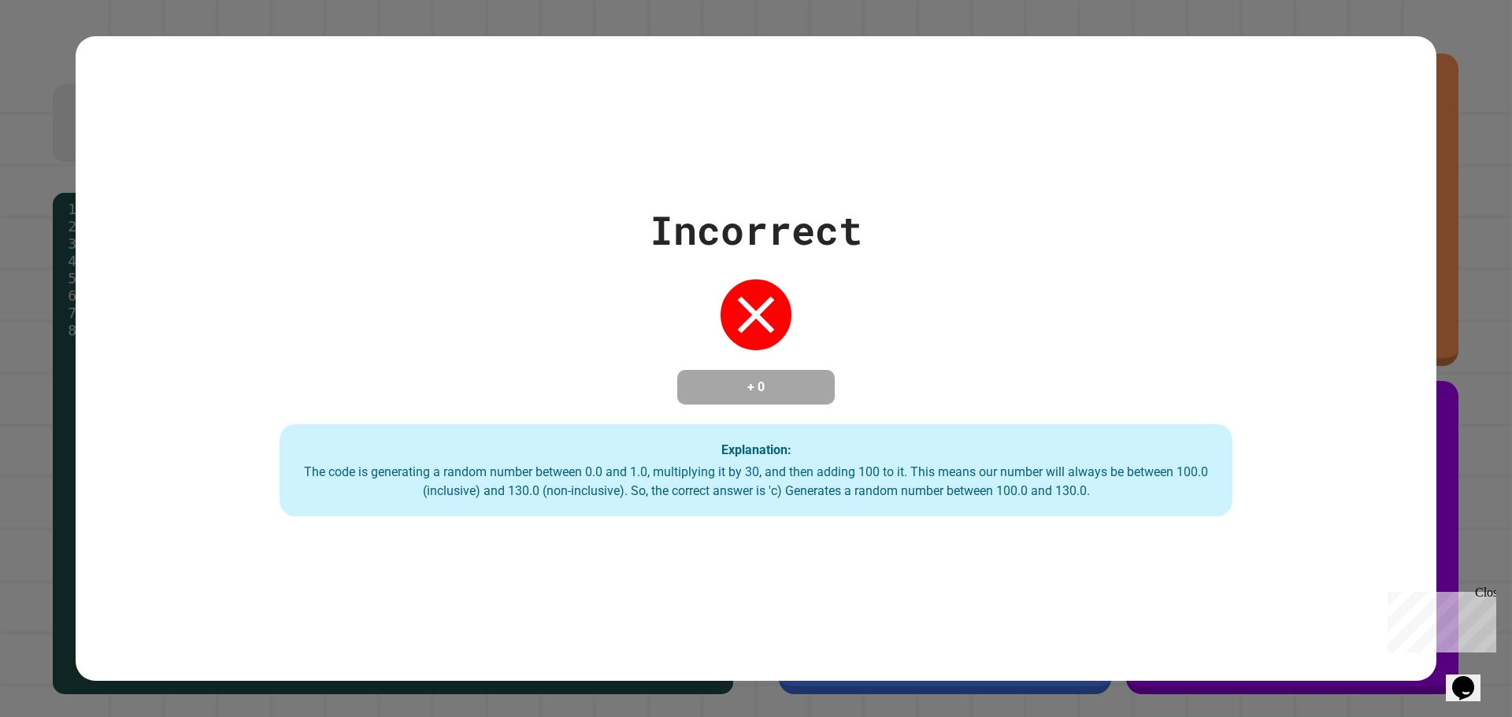
click at [1114, 491] on div "The code is generating a random number between 0.0 and 1.0, multiplying it by 3…" at bounding box center [755, 482] width 921 height 38
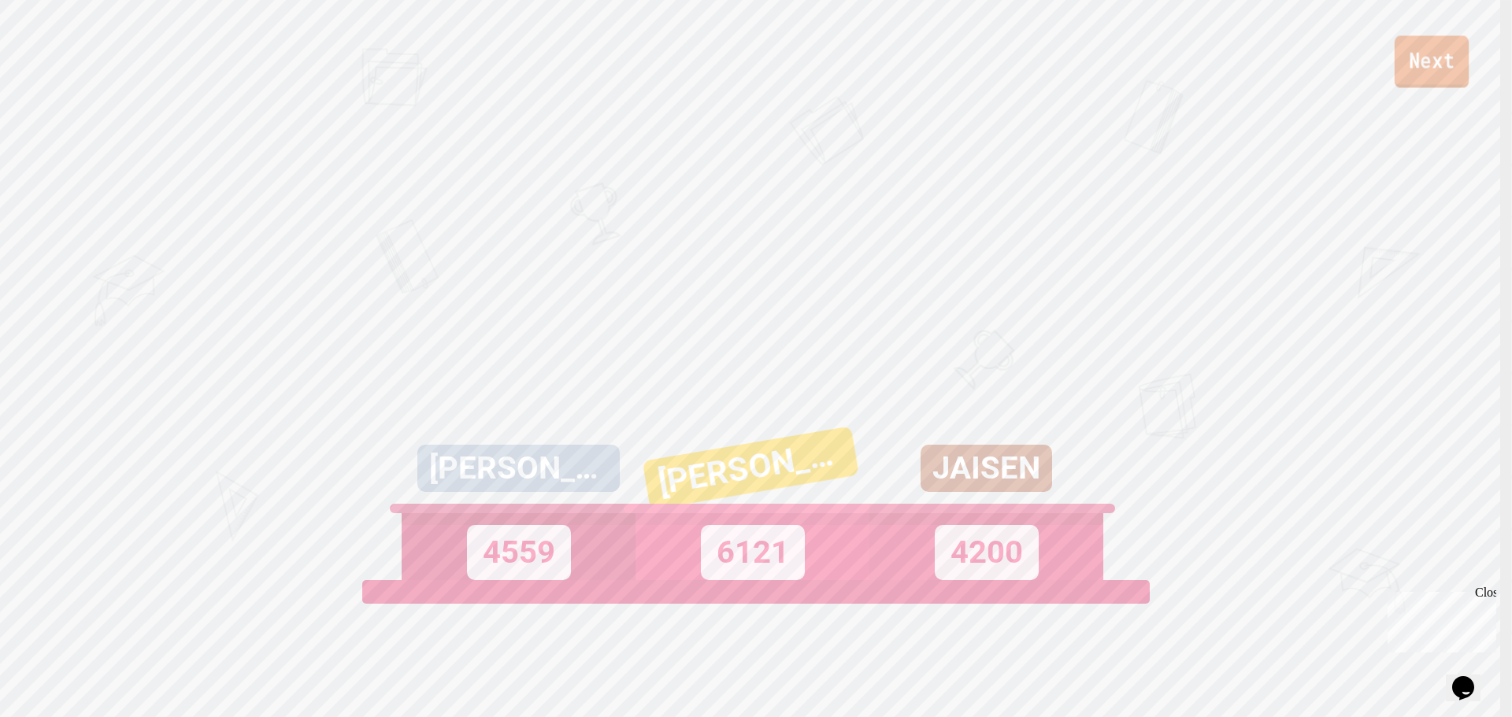
click at [1434, 64] on link "Next" at bounding box center [1431, 61] width 74 height 52
